Goal: Task Accomplishment & Management: Manage account settings

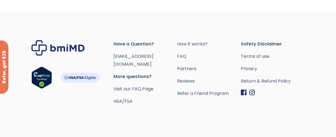
scroll to position [252, 0]
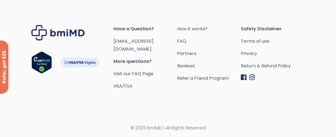
click at [121, 59] on span "More questions?" at bounding box center [145, 62] width 64 height 8
click at [142, 33] on span "Have a Question?" at bounding box center [145, 29] width 64 height 8
click at [182, 45] on link "FAQ" at bounding box center [209, 41] width 64 height 8
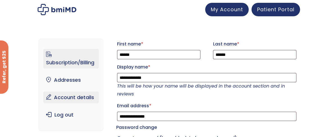
click at [91, 60] on link "Subscription/Billing" at bounding box center [71, 59] width 56 height 20
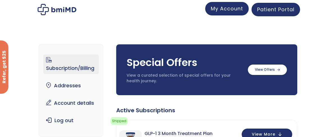
click at [225, 15] on div "My Account" at bounding box center [227, 9] width 44 height 13
click at [225, 10] on span "My Account" at bounding box center [227, 8] width 32 height 7
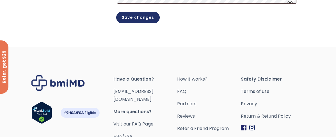
scroll to position [252, 0]
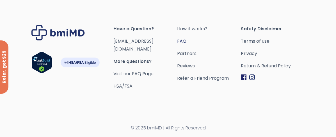
click at [182, 45] on link "FAQ" at bounding box center [209, 41] width 64 height 8
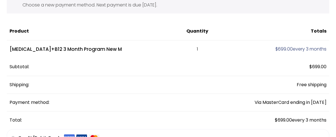
scroll to position [35, 0]
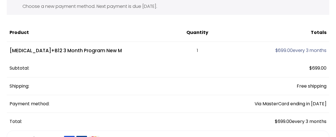
click at [288, 48] on span "$ 699.00" at bounding box center [284, 50] width 17 height 6
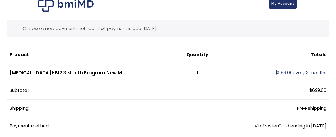
scroll to position [0, 0]
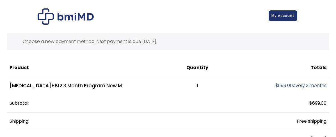
click at [275, 18] on span "My Account" at bounding box center [283, 15] width 23 height 5
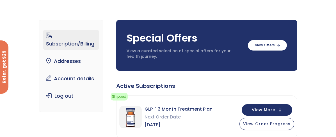
scroll to position [29, 0]
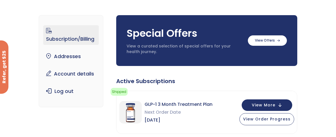
click at [83, 36] on link "Subscription/Billing" at bounding box center [71, 35] width 56 height 20
